Goal: Task Accomplishment & Management: Manage account settings

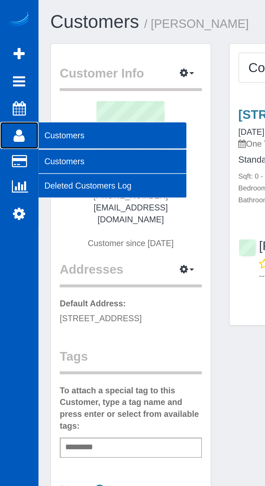
click at [9, 64] on icon at bounding box center [8, 62] width 5 height 6
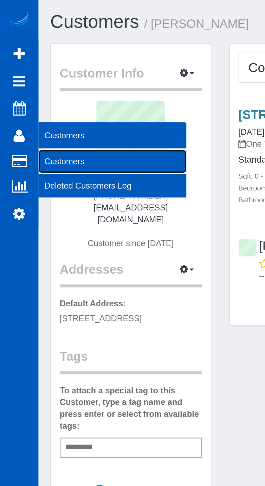
click at [27, 72] on link "Customers" at bounding box center [52, 73] width 68 height 11
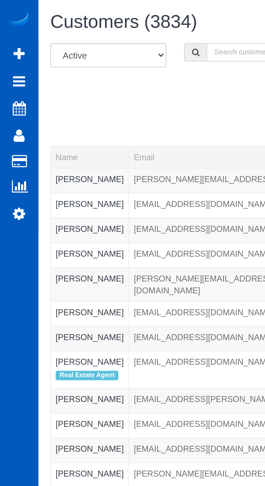
click at [102, 25] on input "text" at bounding box center [171, 24] width 155 height 8
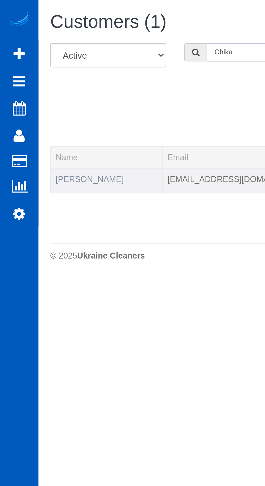
type input "Chika"
click at [34, 82] on link "[PERSON_NAME]" at bounding box center [40, 82] width 31 height 4
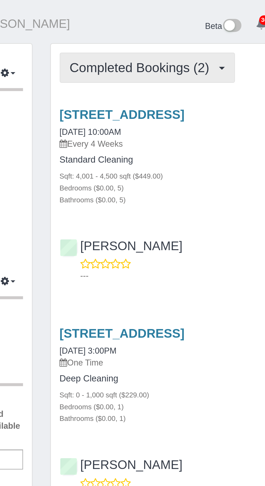
click at [167, 29] on span "Completed Bookings (2)" at bounding box center [147, 31] width 67 height 7
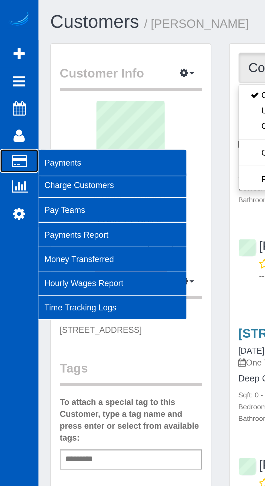
click at [7, 75] on icon at bounding box center [8, 73] width 7 height 5
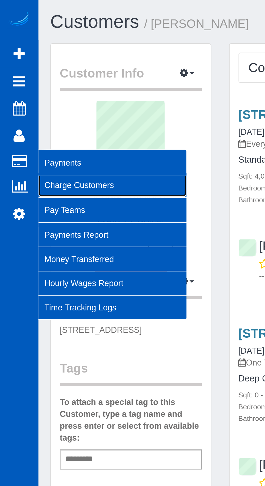
click at [32, 84] on link "Charge Customers" at bounding box center [52, 84] width 68 height 11
select select
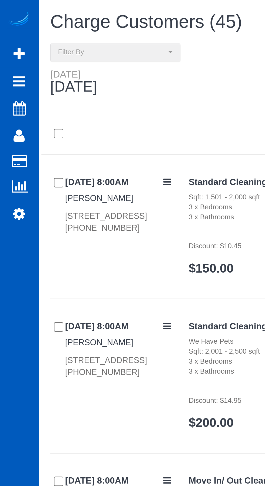
click at [104, 52] on div at bounding box center [141, 60] width 245 height 19
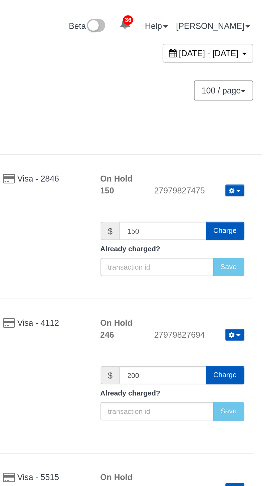
click at [233, 25] on span "[DATE] - [DATE]" at bounding box center [239, 24] width 27 height 4
type input "**********"
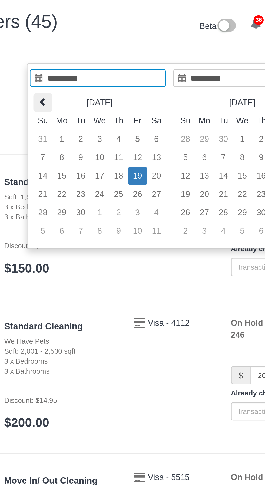
click at [105, 45] on icon at bounding box center [104, 47] width 4 height 4
click at [104, 45] on icon at bounding box center [104, 47] width 4 height 4
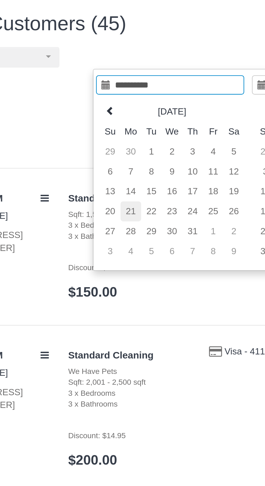
click at [114, 87] on td "21" at bounding box center [112, 89] width 9 height 8
type input "**********"
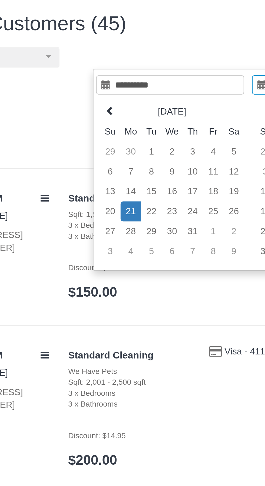
click at [114, 87] on td "21" at bounding box center [112, 89] width 9 height 8
type input "**********"
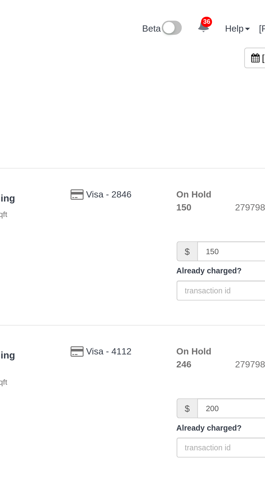
click at [226, 25] on span "[DATE] - [DATE]" at bounding box center [239, 24] width 27 height 4
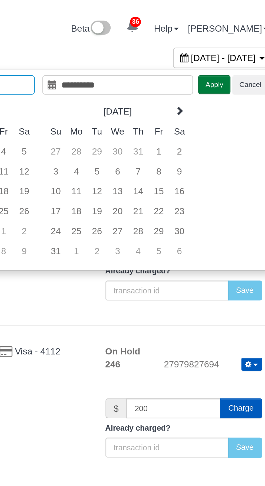
click at [232, 35] on button "Apply" at bounding box center [236, 36] width 14 height 8
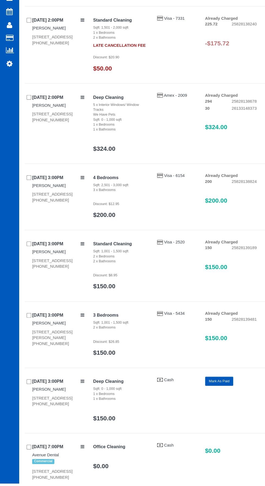
scroll to position [1312, 0]
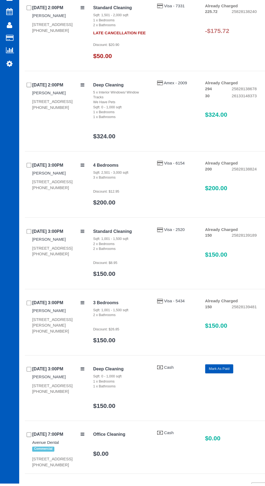
click at [207, 380] on button "Mark As Paid" at bounding box center [203, 380] width 26 height 8
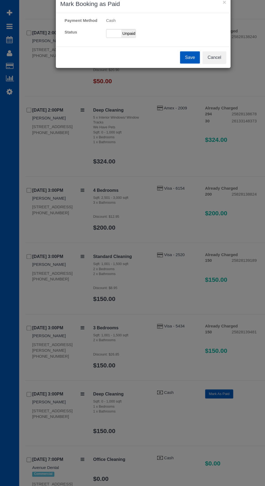
scroll to position [1315, 0]
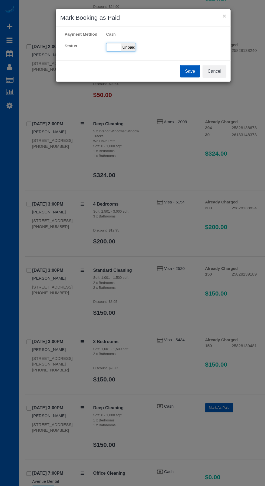
click at [115, 41] on span "Unpaid" at bounding box center [119, 44] width 14 height 8
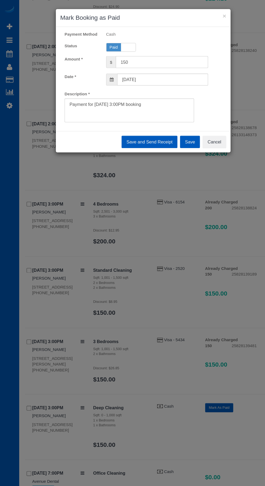
click at [177, 131] on button "Save" at bounding box center [176, 131] width 18 height 11
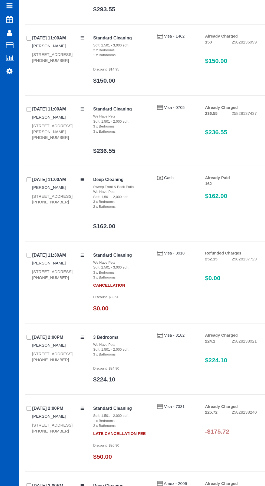
scroll to position [949, 0]
